Goal: Browse casually: Explore the website without a specific task or goal

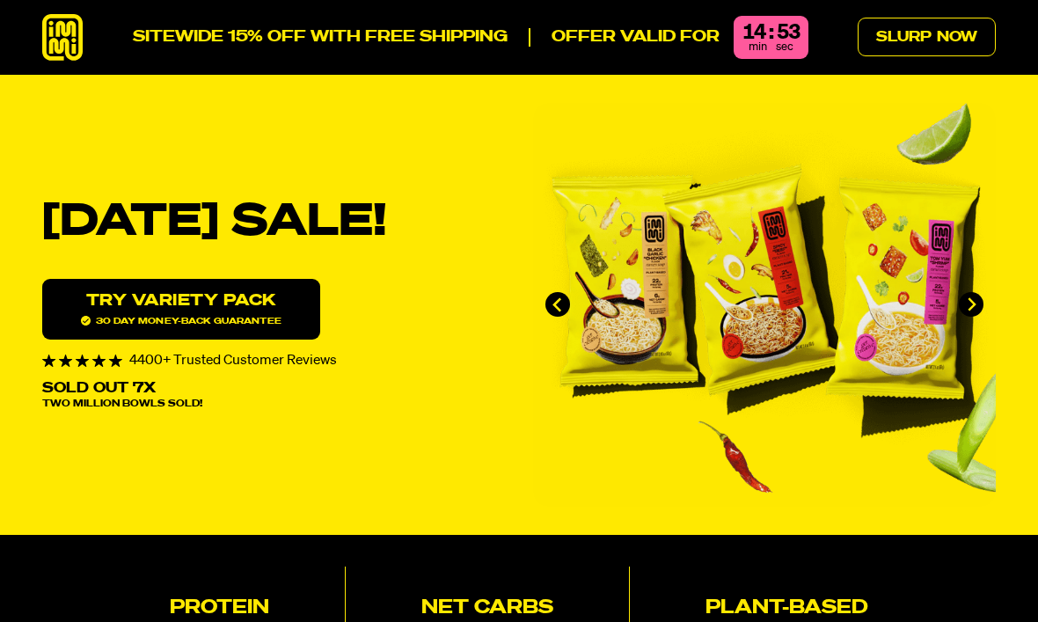
click at [71, 25] on icon at bounding box center [62, 37] width 40 height 47
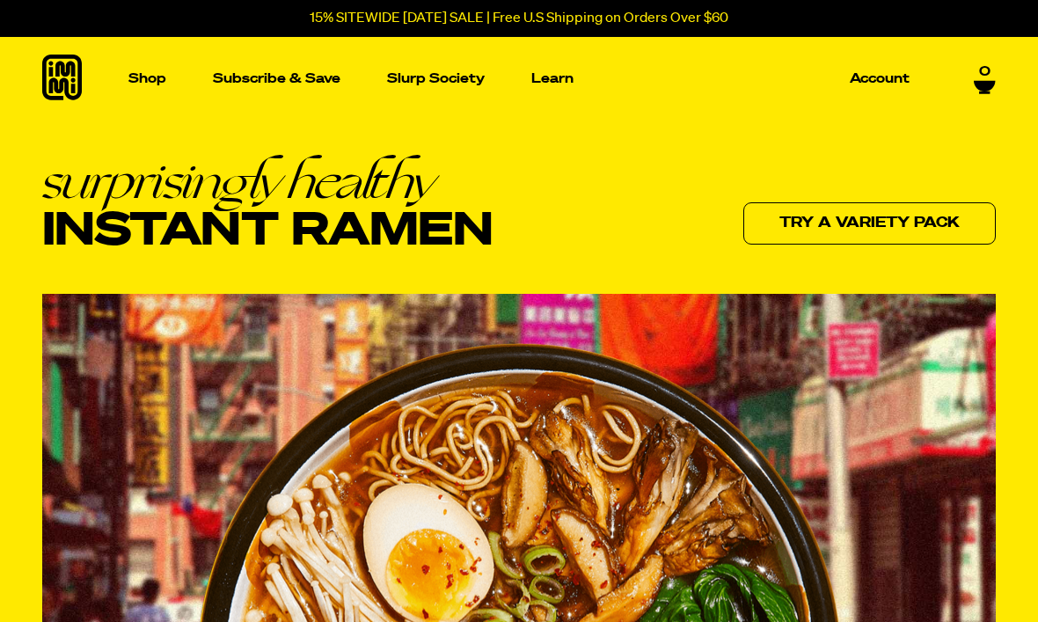
click at [147, 65] on link "Shop" at bounding box center [147, 79] width 52 height 84
click at [561, 76] on p "Learn" at bounding box center [552, 78] width 42 height 13
click at [61, 70] on icon at bounding box center [62, 78] width 40 height 46
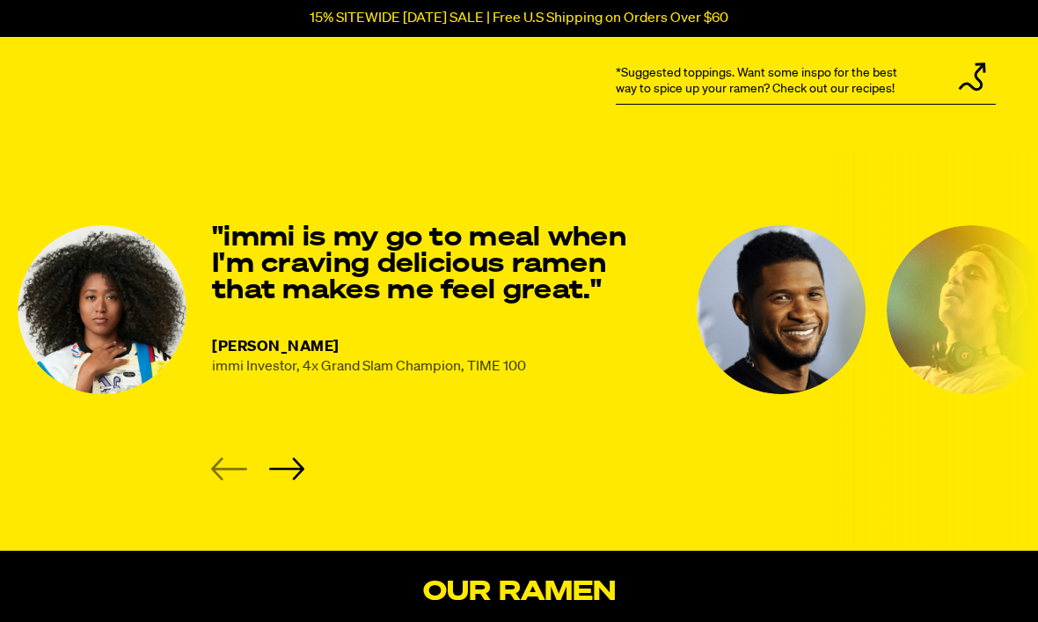
scroll to position [2271, 0]
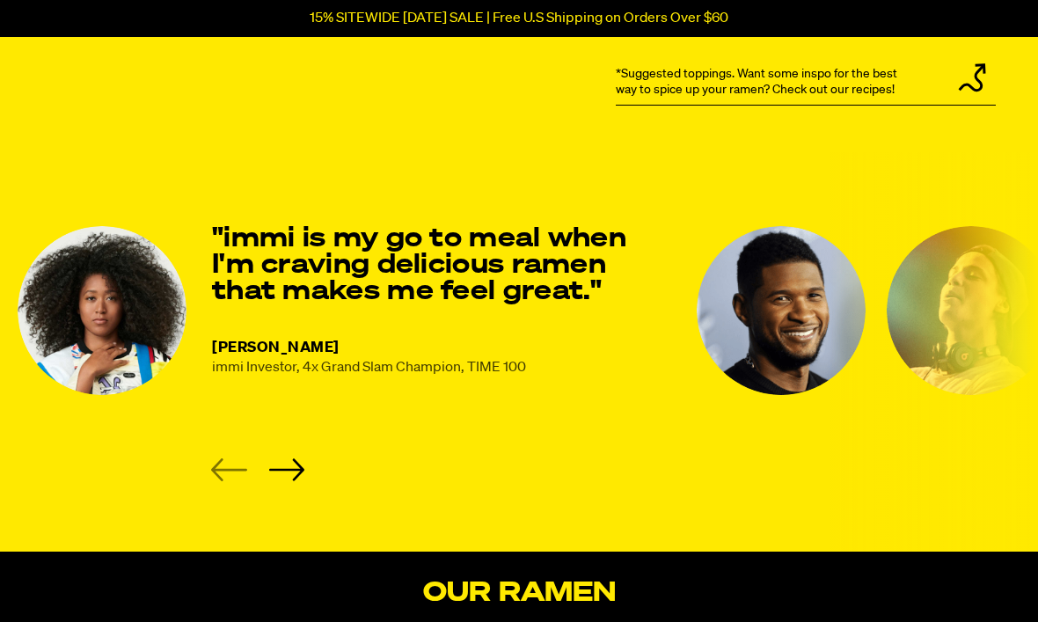
click at [285, 474] on icon "Next slide" at bounding box center [286, 469] width 36 height 23
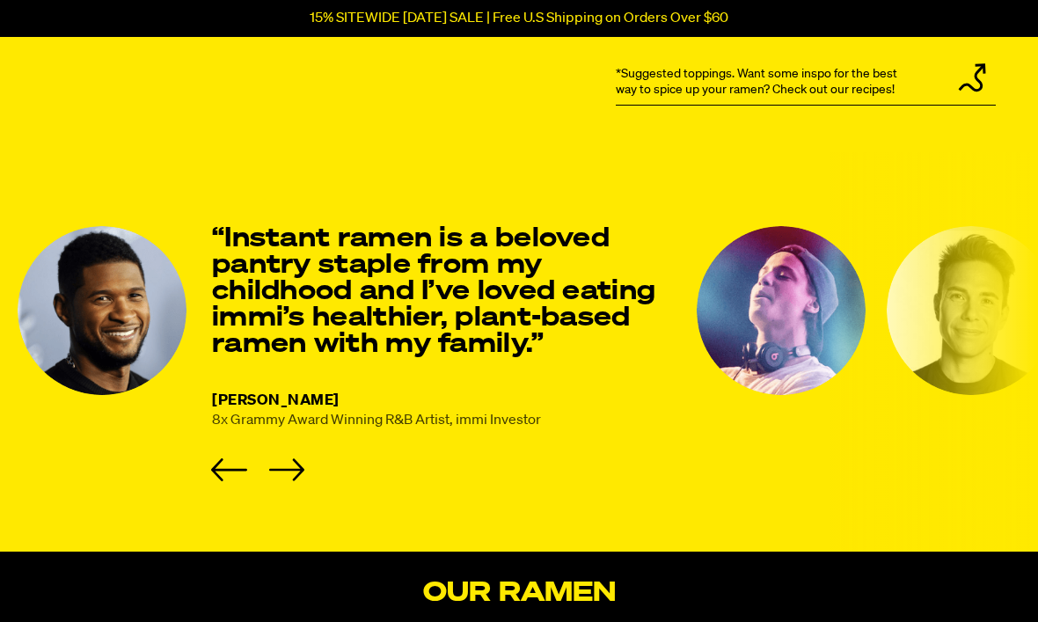
click at [309, 462] on li "USHER 8x Grammy Award Winning R&B Artist, immi Investor “Instant ramen is a bel…" at bounding box center [347, 353] width 658 height 255
click at [295, 470] on icon "Next slide" at bounding box center [286, 470] width 35 height 22
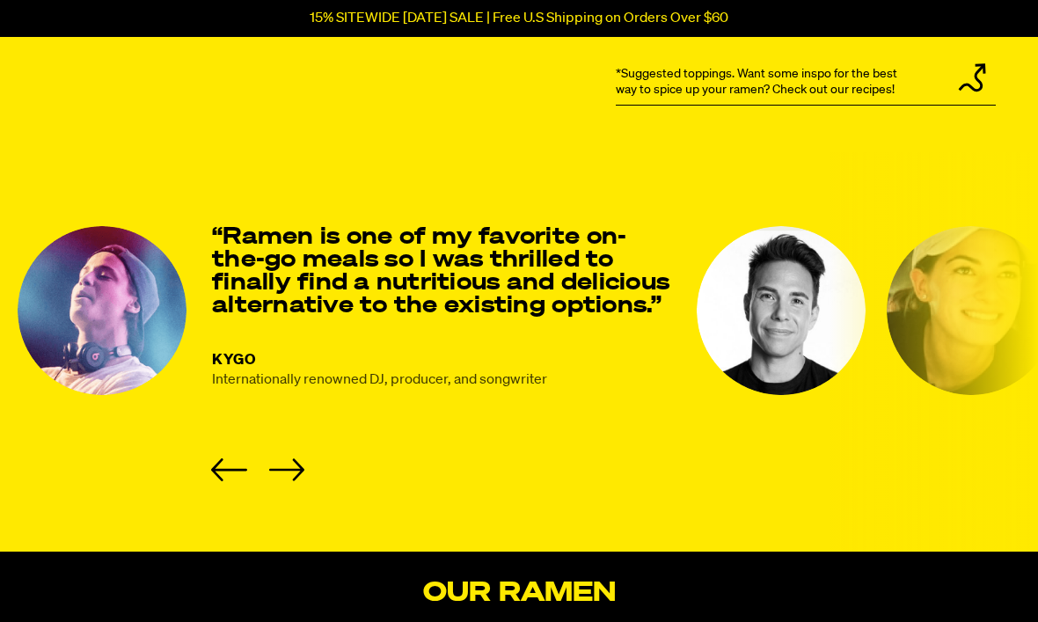
click at [306, 470] on li "KYGO Internationally renowned DJ, producer, and songwriter “Ramen is one of my …" at bounding box center [347, 353] width 658 height 255
click at [283, 462] on icon "Next slide" at bounding box center [286, 469] width 36 height 23
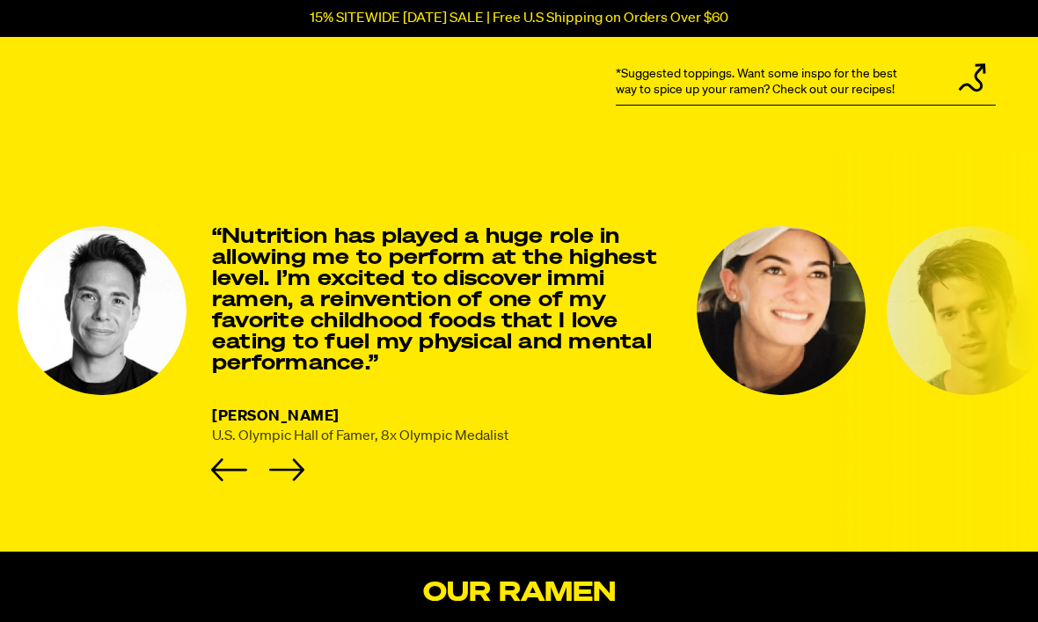
click at [294, 477] on icon "Next slide" at bounding box center [286, 470] width 35 height 22
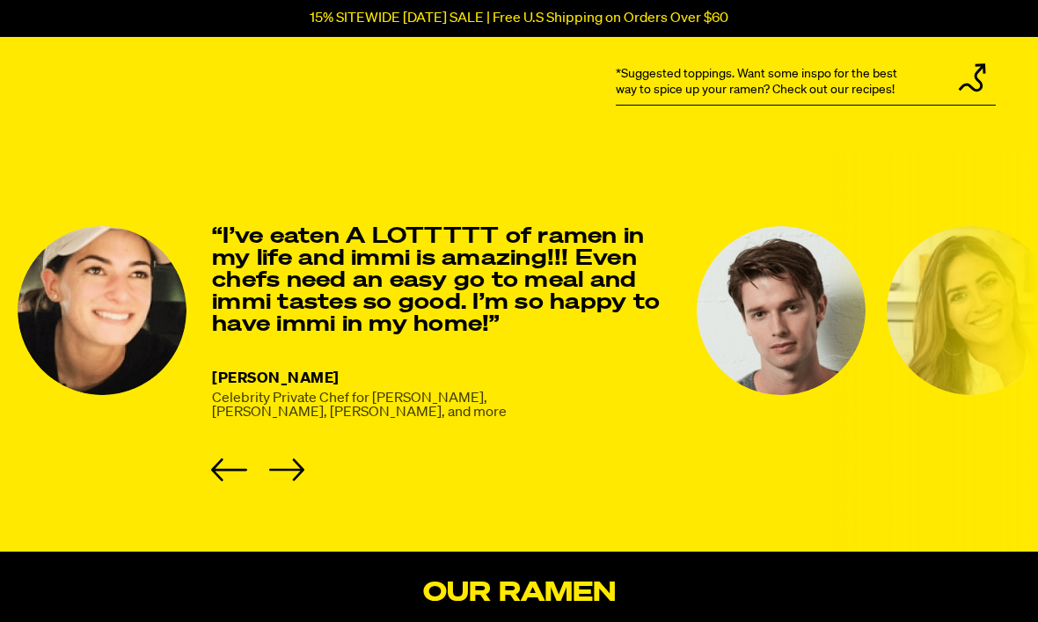
click at [291, 475] on icon "Next slide" at bounding box center [286, 469] width 36 height 23
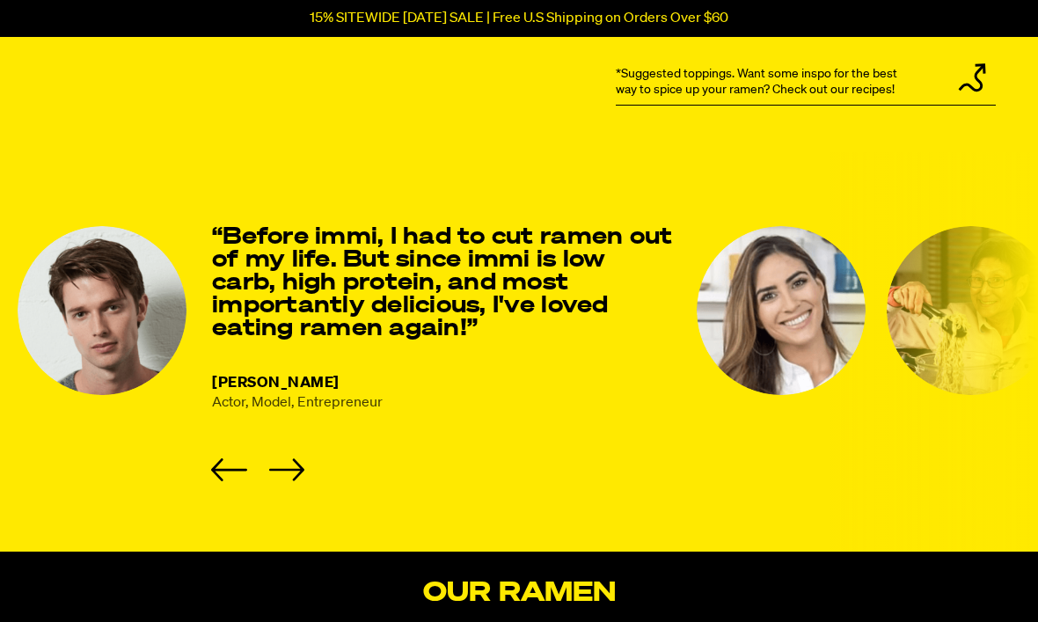
click at [291, 472] on icon "Next slide" at bounding box center [286, 469] width 36 height 23
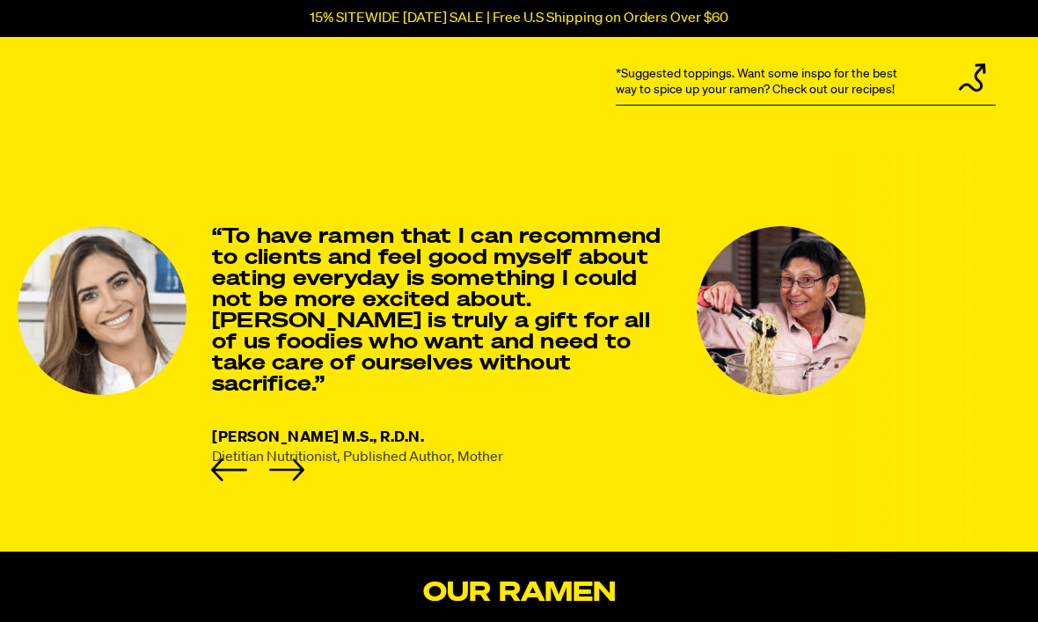
click at [297, 471] on icon "Next slide" at bounding box center [286, 469] width 36 height 23
